Goal: Task Accomplishment & Management: Use online tool/utility

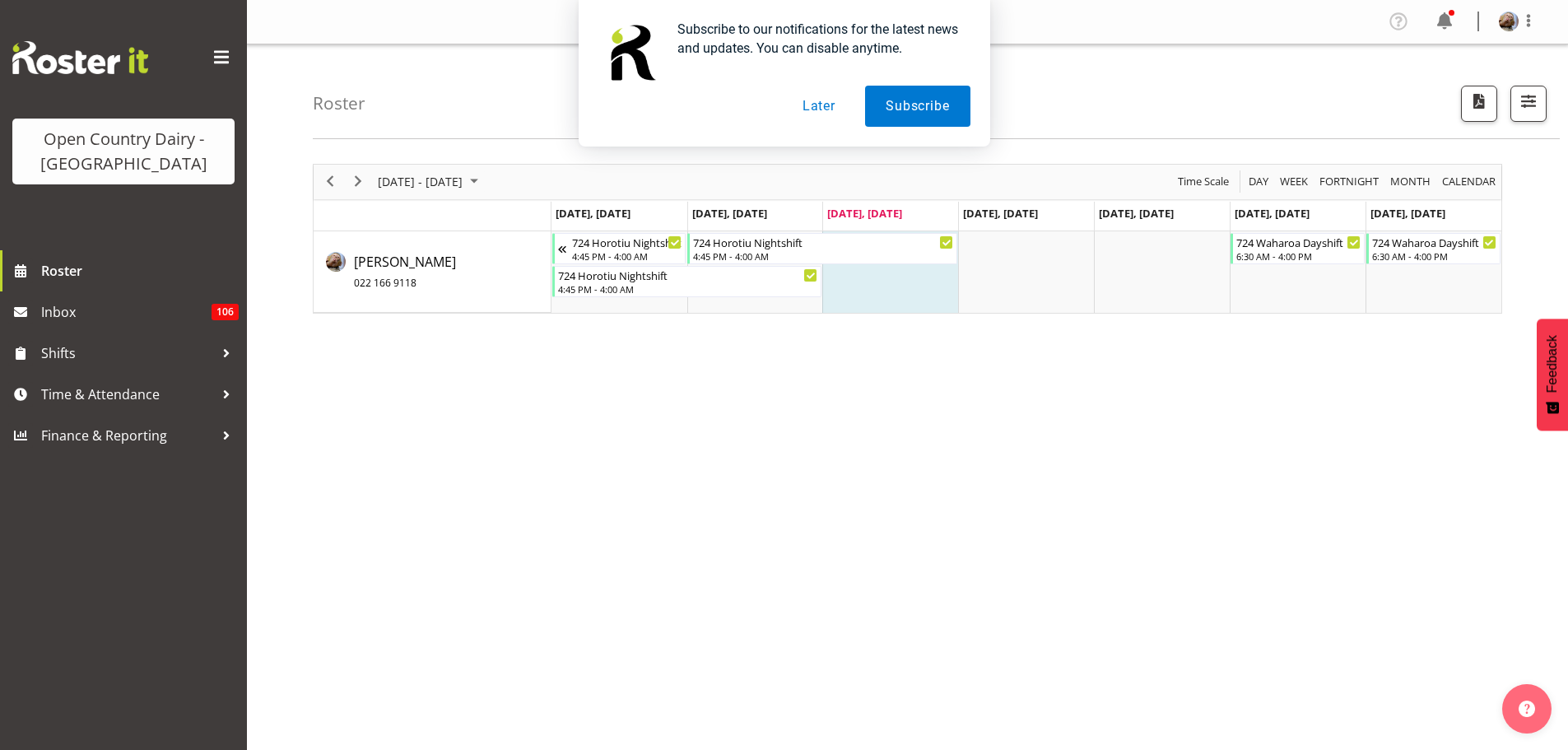
click at [817, 109] on button "Later" at bounding box center [819, 106] width 74 height 41
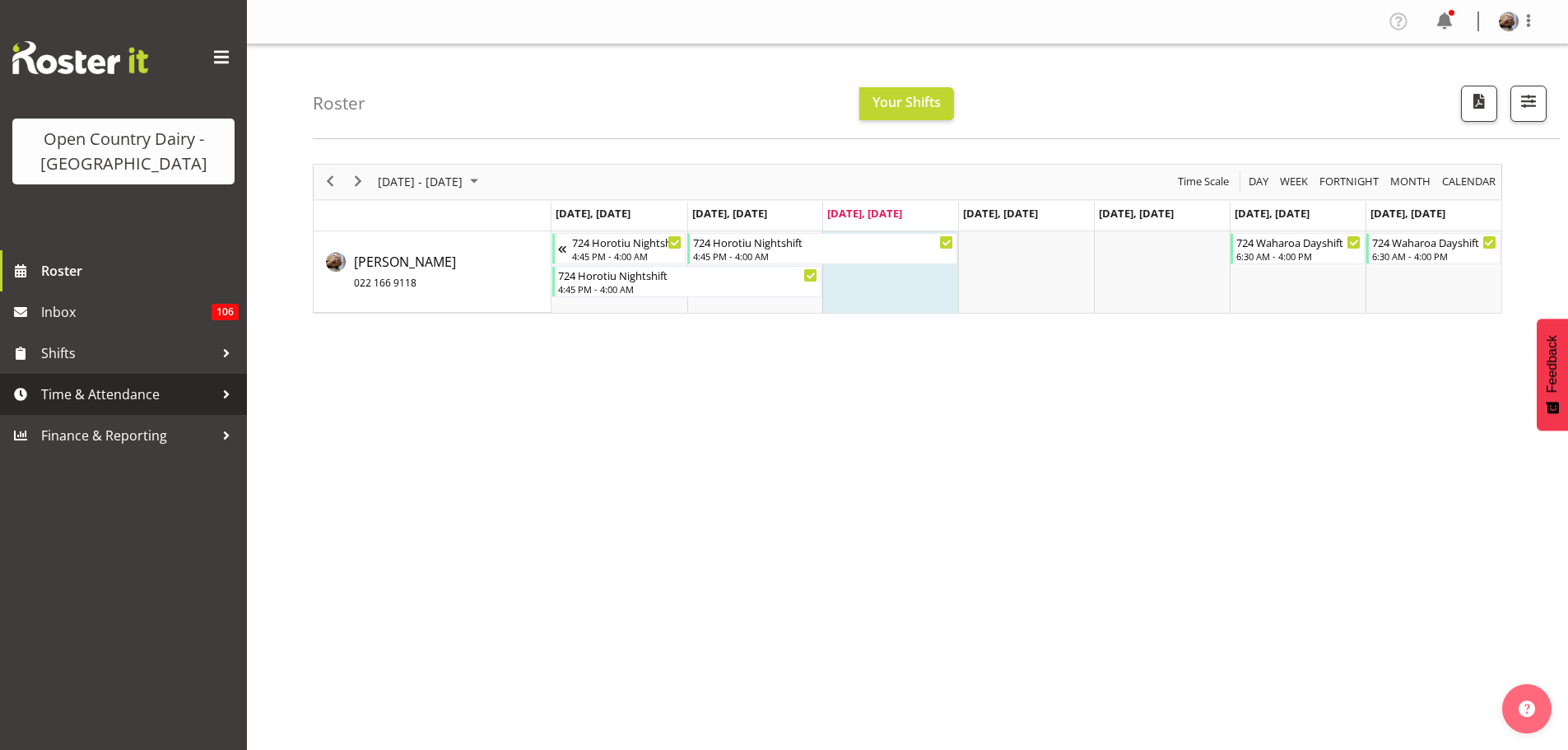
click at [123, 400] on span "Time & Attendance" at bounding box center [128, 394] width 173 height 25
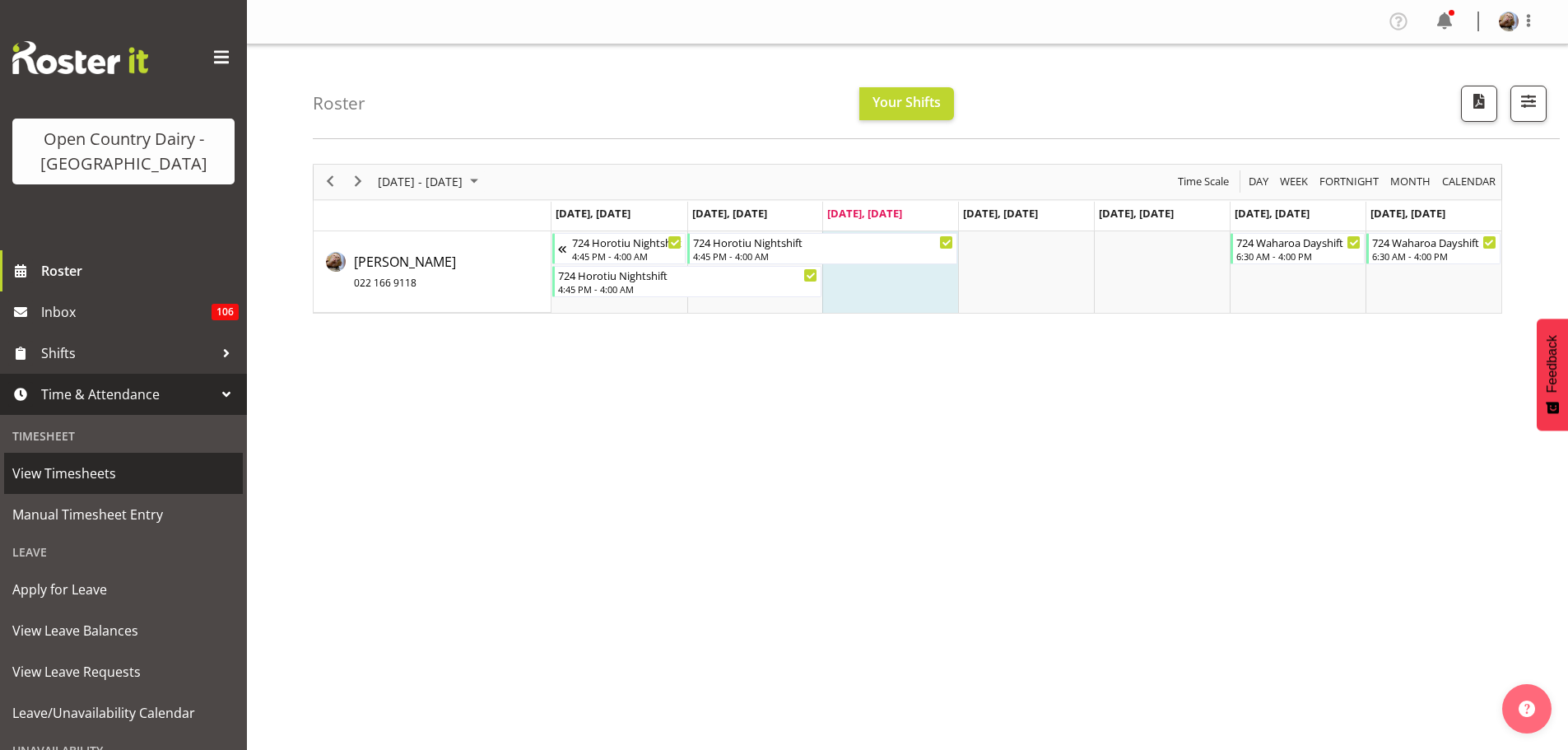
click at [61, 473] on span "View Timesheets" at bounding box center [123, 473] width 223 height 25
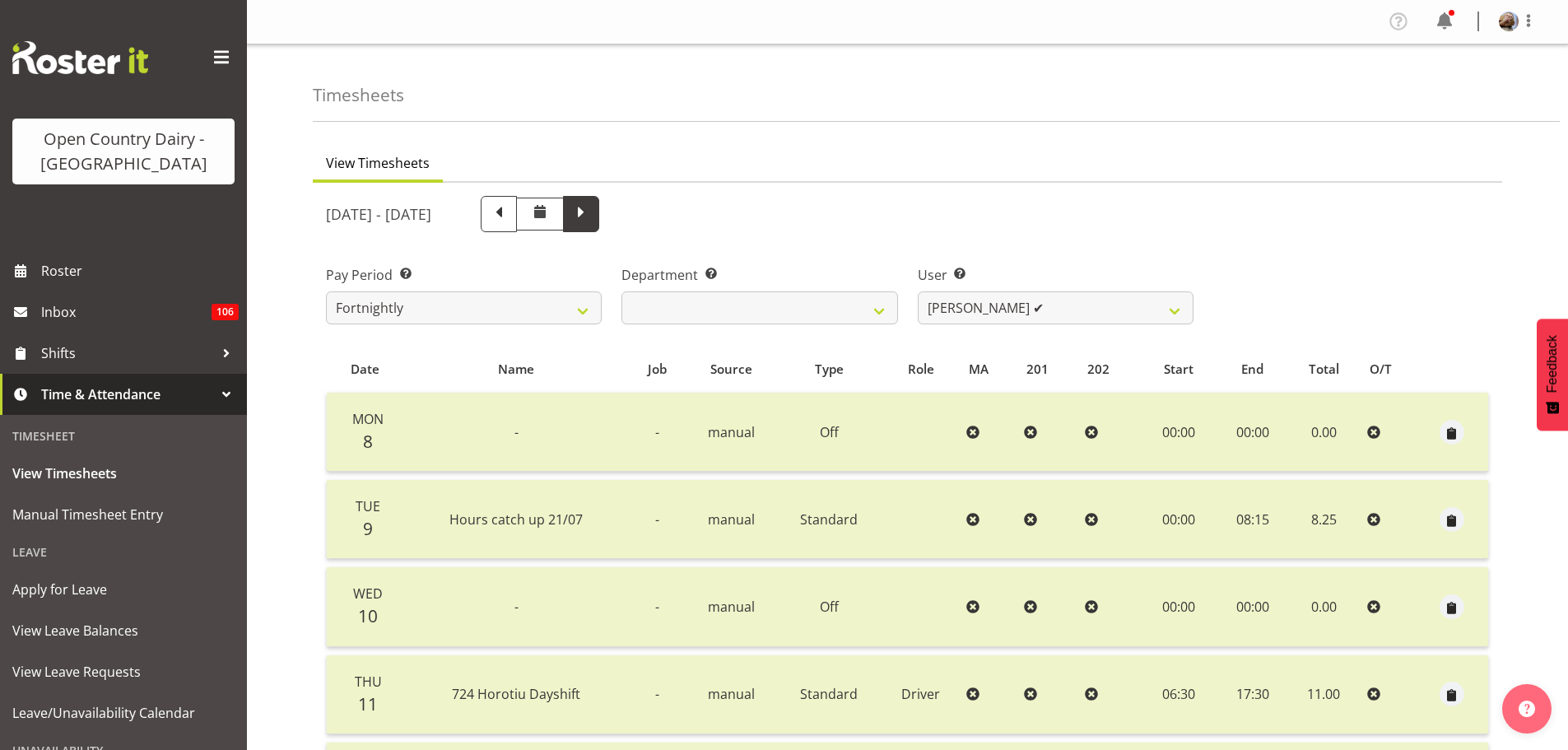
click at [592, 216] on span at bounding box center [581, 212] width 22 height 22
select select
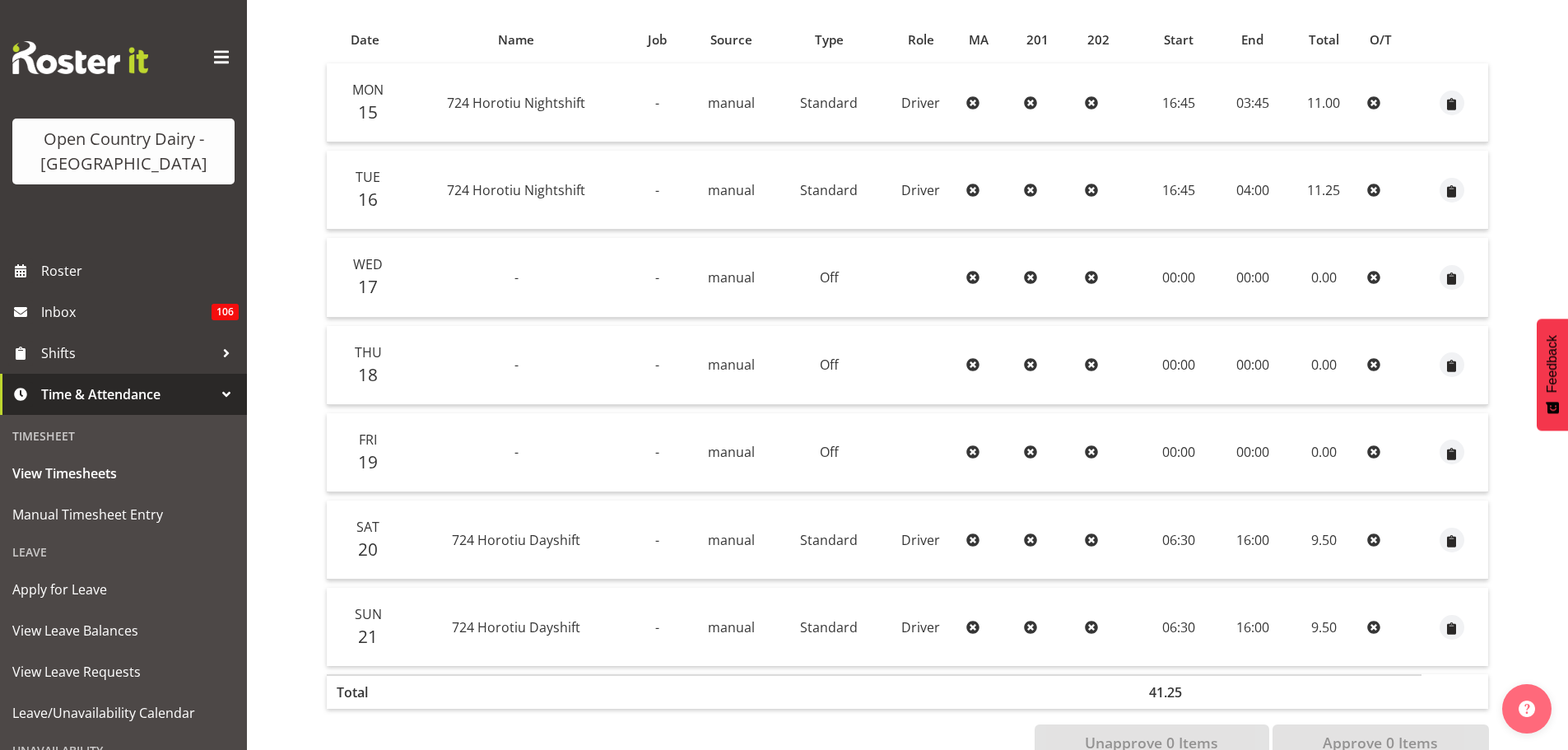
scroll to position [247, 0]
